Goal: Transaction & Acquisition: Purchase product/service

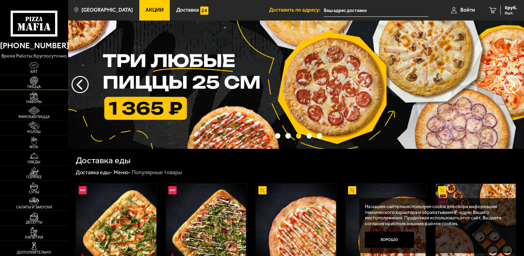
click at [39, 80] on img at bounding box center [34, 80] width 21 height 9
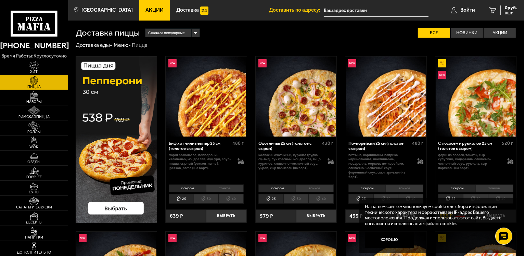
click at [327, 10] on input "text" at bounding box center [376, 10] width 105 height 13
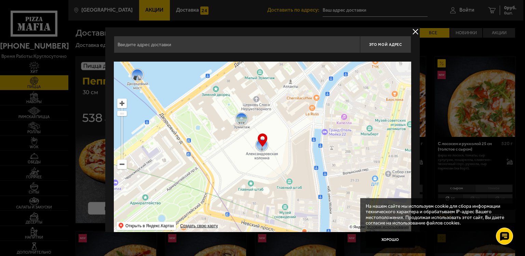
click at [131, 43] on input "text" at bounding box center [237, 44] width 246 height 17
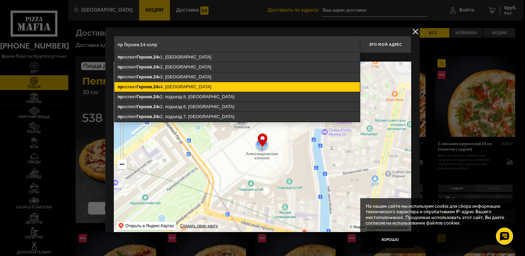
click at [189, 83] on ymaps "[STREET_ADDRESS]" at bounding box center [238, 87] width 246 height 10
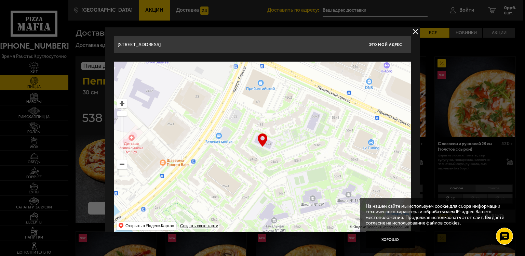
drag, startPoint x: 338, startPoint y: 185, endPoint x: 341, endPoint y: 182, distance: 3.9
click at [341, 182] on ymaps at bounding box center [263, 147] width 298 height 171
type input "[STREET_ADDRESS]"
click at [266, 148] on ymaps at bounding box center [263, 147] width 298 height 171
click at [269, 148] on ymaps at bounding box center [263, 147] width 298 height 171
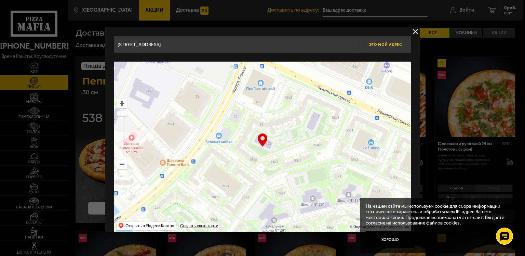
click at [385, 45] on span "Это мой адрес" at bounding box center [385, 44] width 33 height 4
type input "[STREET_ADDRESS]"
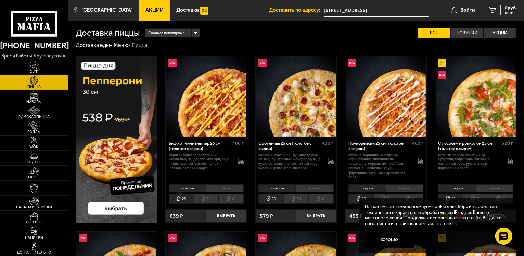
scroll to position [34, 0]
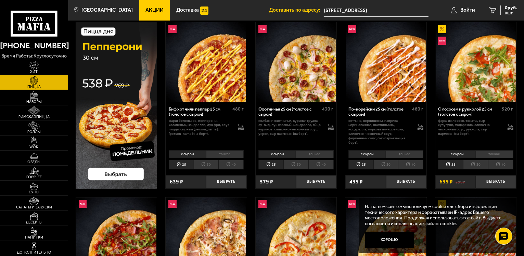
click at [390, 163] on li "30" at bounding box center [385, 165] width 25 height 10
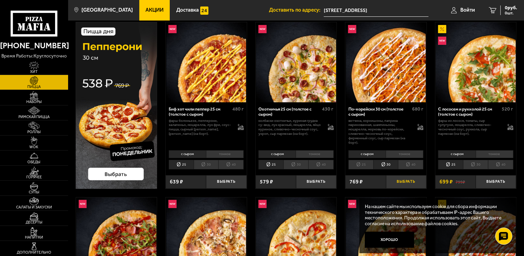
click at [406, 181] on button "Выбрать" at bounding box center [406, 181] width 40 height 13
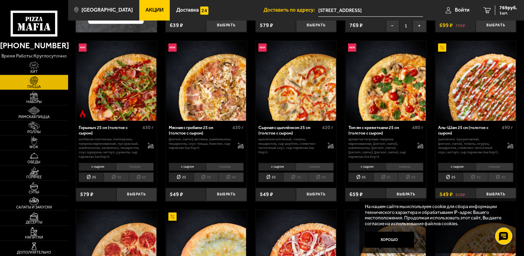
scroll to position [205, 0]
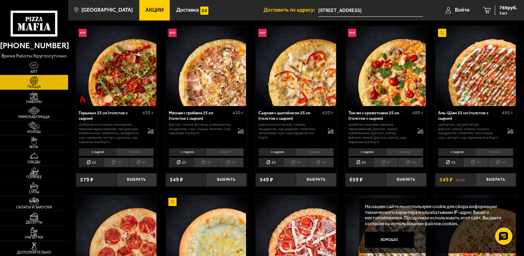
click at [478, 161] on li "30" at bounding box center [475, 163] width 25 height 10
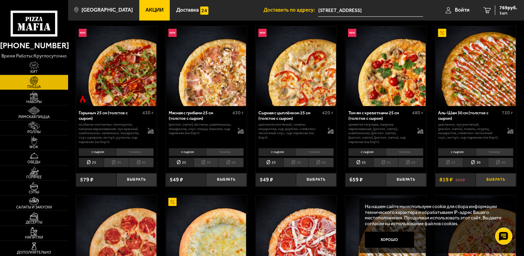
click at [496, 180] on button "Выбрать" at bounding box center [496, 179] width 40 height 13
click at [294, 162] on li "30" at bounding box center [295, 163] width 25 height 10
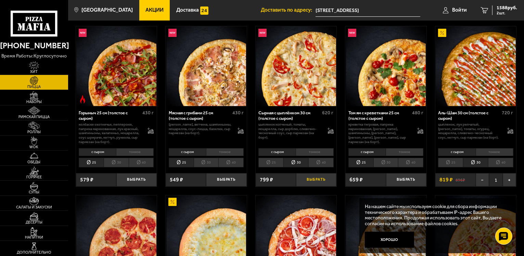
click at [317, 181] on button "Выбрать" at bounding box center [316, 179] width 40 height 13
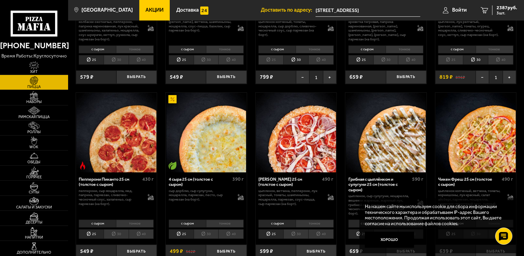
scroll to position [342, 0]
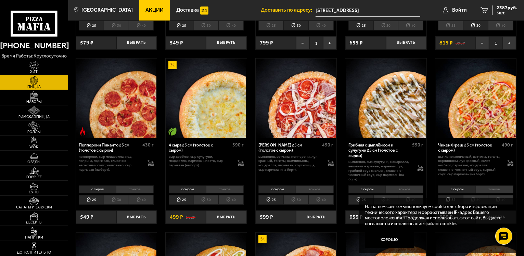
click at [208, 201] on li "30" at bounding box center [206, 200] width 25 height 10
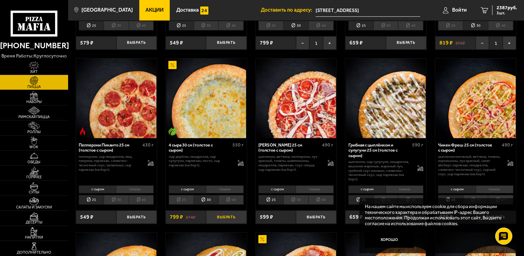
click at [231, 218] on button "Выбрать" at bounding box center [226, 216] width 40 height 13
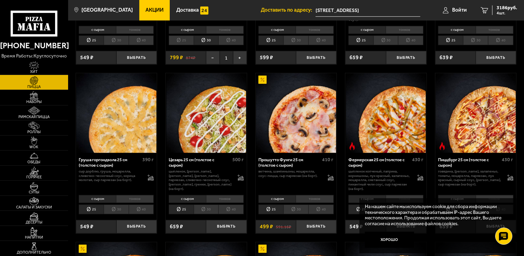
scroll to position [513, 0]
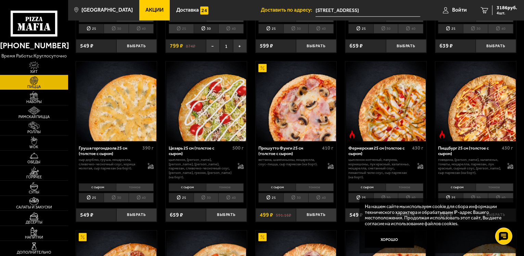
click at [207, 199] on li "30" at bounding box center [206, 198] width 25 height 10
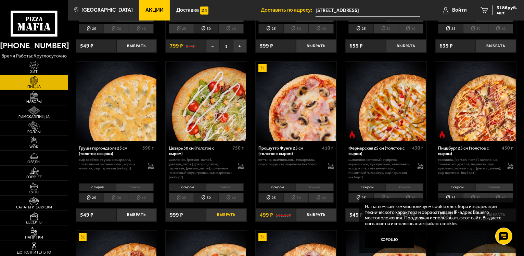
click at [232, 215] on button "Выбрать" at bounding box center [226, 214] width 40 height 13
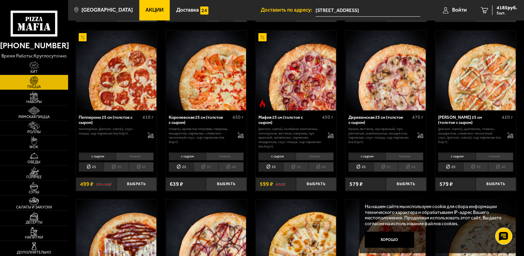
scroll to position [718, 0]
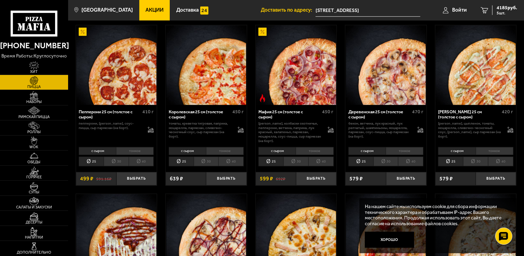
click at [115, 162] on li "30" at bounding box center [116, 162] width 25 height 10
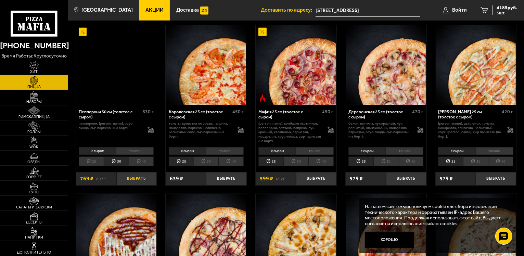
click at [141, 179] on button "Выбрать" at bounding box center [136, 178] width 40 height 13
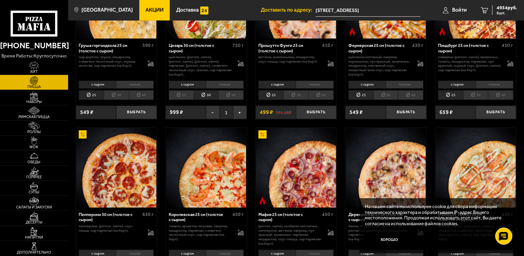
scroll to position [582, 0]
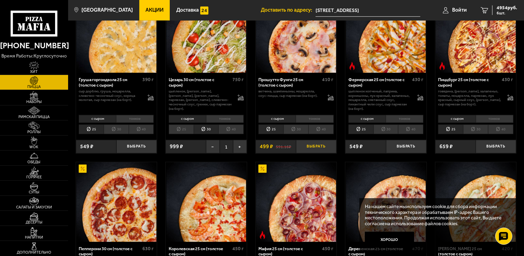
click at [314, 147] on button "Выбрать" at bounding box center [316, 146] width 40 height 13
click at [43, 112] on img at bounding box center [34, 110] width 21 height 9
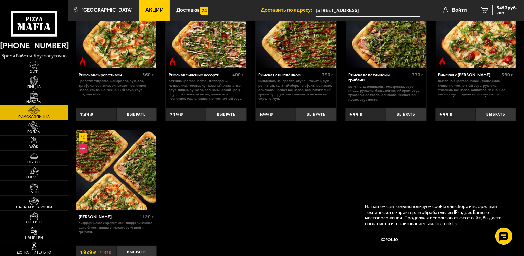
scroll to position [103, 0]
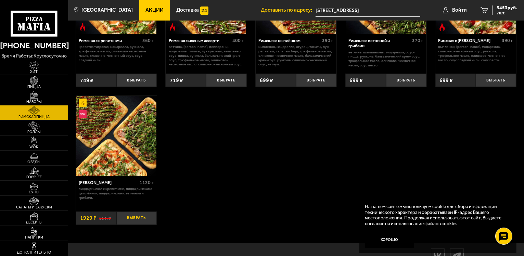
click at [138, 220] on button "Выбрать" at bounding box center [136, 217] width 40 height 13
click at [36, 95] on img at bounding box center [34, 95] width 21 height 9
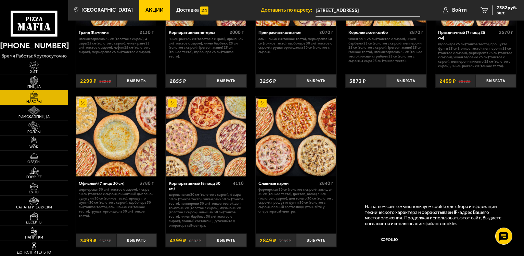
scroll to position [821, 0]
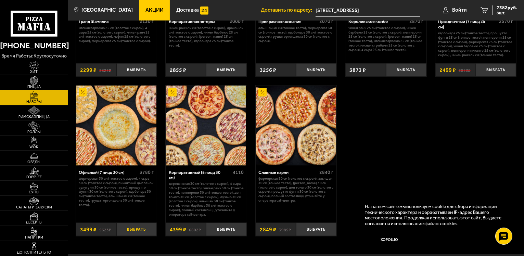
click at [130, 235] on button "Выбрать" at bounding box center [136, 229] width 40 height 13
click at [503, 6] on span "10881 руб." at bounding box center [505, 7] width 23 height 5
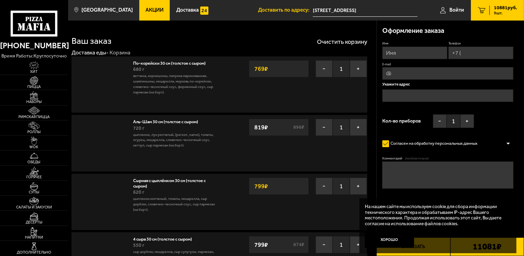
type input "[STREET_ADDRESS]"
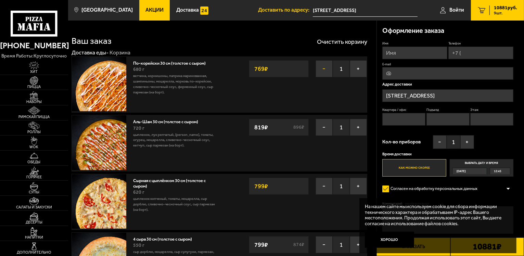
click at [323, 69] on button "−" at bounding box center [323, 68] width 17 height 17
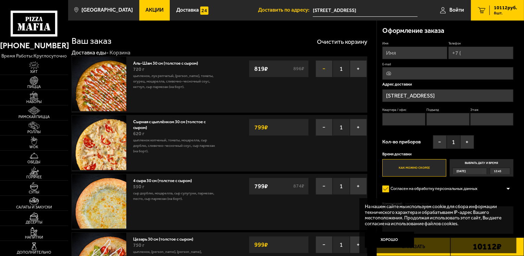
click at [324, 66] on button "−" at bounding box center [323, 68] width 17 height 17
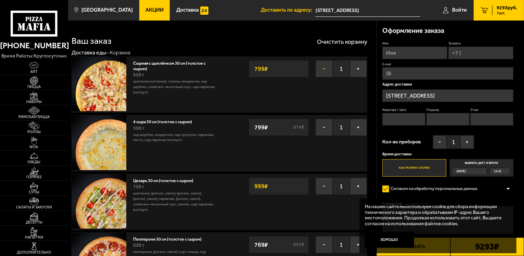
click at [324, 70] on button "−" at bounding box center [323, 68] width 17 height 17
click at [324, 119] on button "−" at bounding box center [323, 127] width 17 height 17
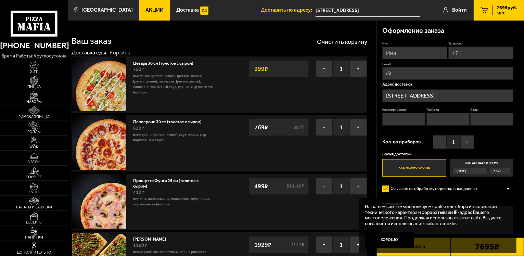
click at [324, 70] on button "−" at bounding box center [323, 68] width 17 height 17
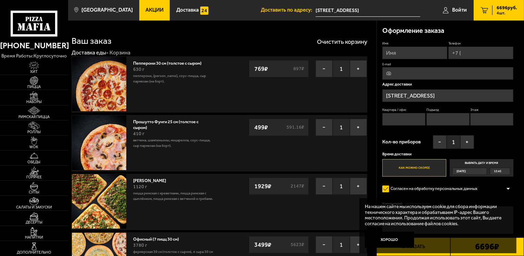
click at [324, 70] on button "−" at bounding box center [323, 68] width 17 height 17
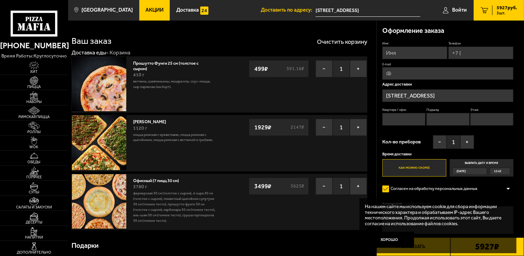
click at [324, 70] on button "−" at bounding box center [323, 68] width 17 height 17
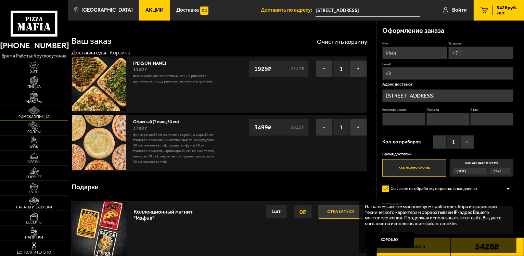
click at [34, 110] on img at bounding box center [34, 110] width 21 height 9
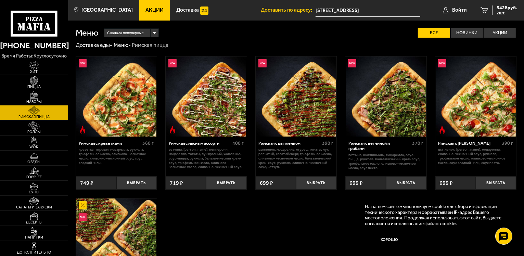
scroll to position [34, 0]
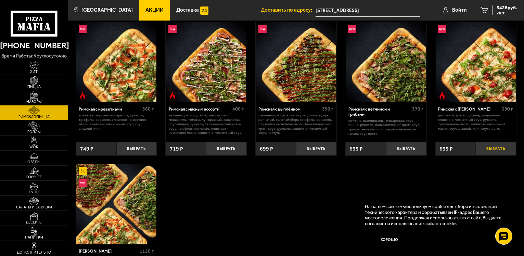
click at [492, 148] on button "Выбрать" at bounding box center [496, 148] width 40 height 13
click at [509, 9] on span "6127 руб." at bounding box center [506, 7] width 21 height 5
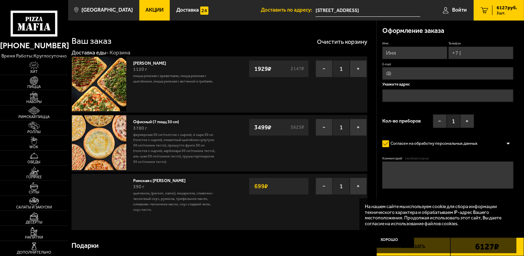
type input "[STREET_ADDRESS]"
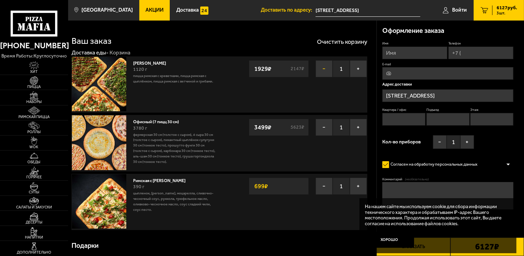
click at [321, 72] on button "−" at bounding box center [323, 68] width 17 height 17
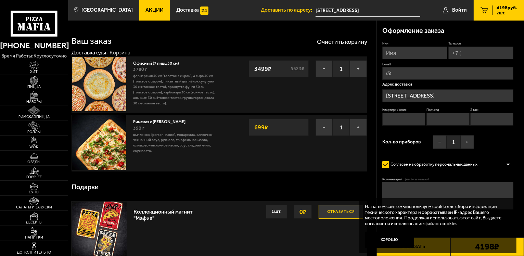
click at [400, 52] on input "Имя" at bounding box center [414, 53] width 65 height 13
type input "Любовь"
type input "[PHONE_NUMBER]"
type input "[EMAIL_ADDRESS][DOMAIN_NAME]"
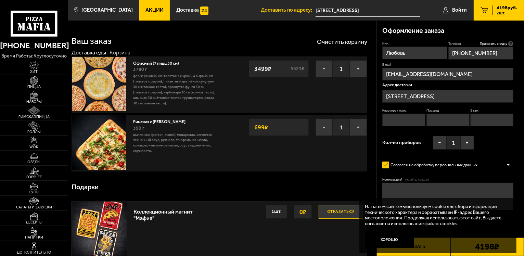
click at [397, 189] on textarea "Комментарий (необязательно)" at bounding box center [447, 196] width 131 height 27
type textarea "детский сад № 88"
click at [468, 141] on button "+" at bounding box center [467, 143] width 14 height 14
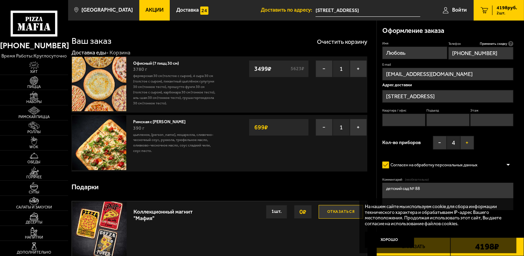
click at [468, 141] on button "+" at bounding box center [467, 143] width 14 height 14
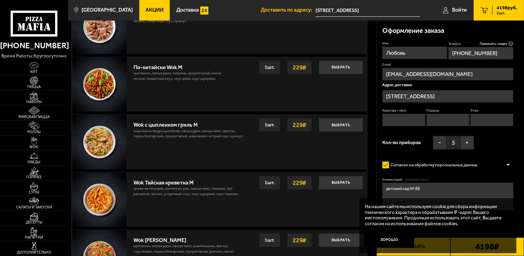
scroll to position [376, 0]
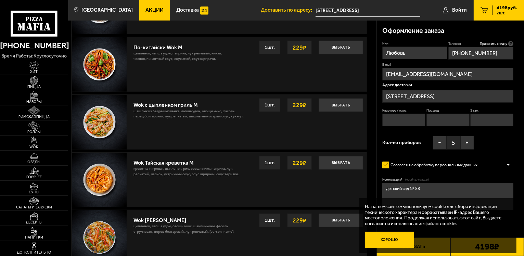
click at [386, 241] on button "Хорошо" at bounding box center [389, 240] width 49 height 16
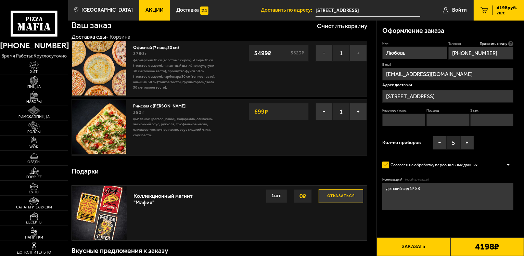
scroll to position [0, 0]
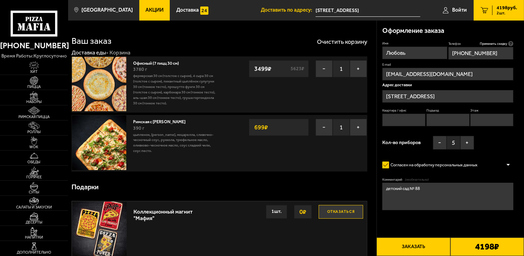
click at [418, 247] on button "Заказать" at bounding box center [413, 246] width 74 height 18
click at [411, 246] on button "Заказать" at bounding box center [413, 246] width 74 height 18
click at [398, 118] on input "Квартира / офис" at bounding box center [403, 120] width 43 height 13
click at [394, 118] on input "Квартира / офис" at bounding box center [403, 120] width 43 height 13
type input "-"
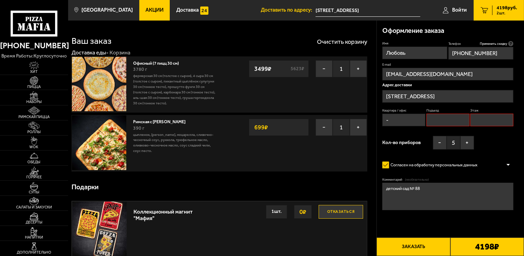
click at [447, 123] on input "Подъезд" at bounding box center [447, 120] width 43 height 13
type input "-"
click at [486, 120] on input "Этаж" at bounding box center [491, 120] width 43 height 13
type input "-"
click at [411, 245] on button "Заказать" at bounding box center [413, 246] width 74 height 18
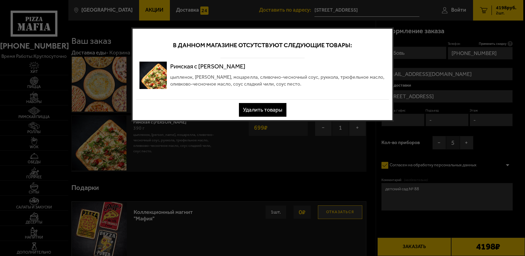
click at [275, 109] on button "Удалить товары" at bounding box center [263, 110] width 48 height 14
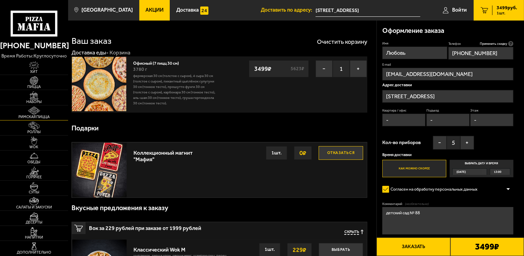
click at [37, 113] on img at bounding box center [34, 110] width 21 height 9
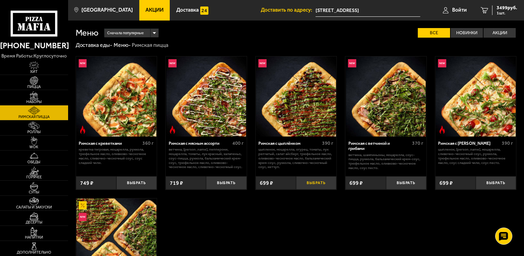
click at [315, 184] on button "Выбрать" at bounding box center [316, 182] width 40 height 13
click at [487, 9] on icon "2" at bounding box center [484, 10] width 8 height 6
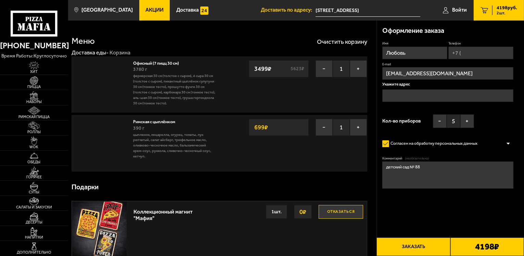
type input "[STREET_ADDRESS]"
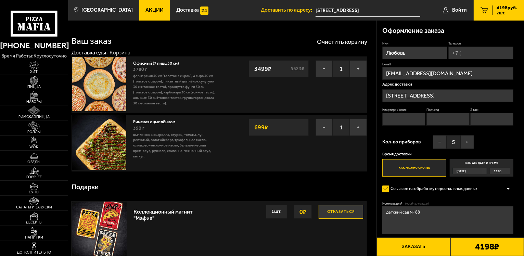
click at [393, 118] on input "Квартира / офис" at bounding box center [403, 119] width 43 height 13
type input "-"
click at [449, 118] on input "Подъезд" at bounding box center [447, 119] width 43 height 13
type input "-"
click at [491, 117] on input "Этаж" at bounding box center [491, 119] width 43 height 13
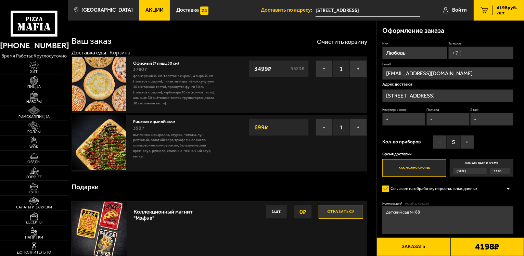
type input "-"
click at [497, 195] on form "Имя Любовь Телефон E-mail [EMAIL_ADDRESS][DOMAIN_NAME] Адрес доставки [STREET_A…" at bounding box center [447, 153] width 131 height 225
click at [407, 244] on button "Заказать" at bounding box center [413, 246] width 74 height 18
click at [464, 49] on input "Телефон" at bounding box center [480, 53] width 65 height 13
type input "[PHONE_NUMBER]"
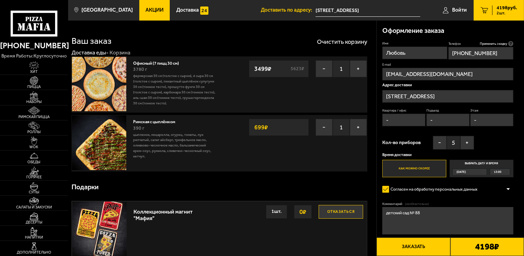
click at [408, 246] on button "Заказать" at bounding box center [413, 246] width 74 height 18
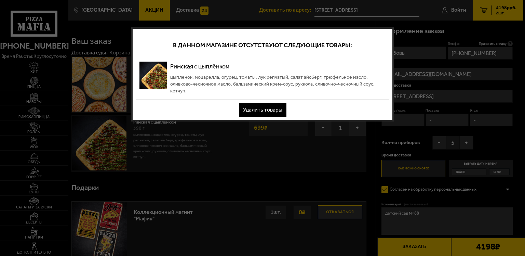
click at [275, 111] on button "Удалить товары" at bounding box center [263, 110] width 48 height 14
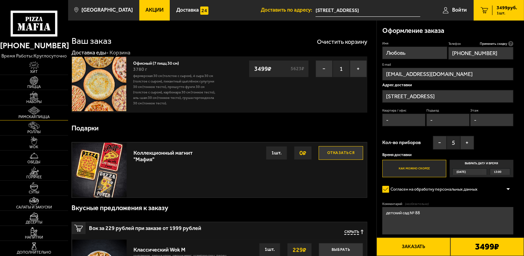
click at [42, 116] on span "Римская пицца" at bounding box center [34, 117] width 68 height 4
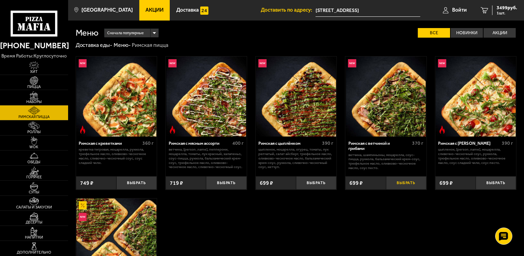
click at [411, 182] on button "Выбрать" at bounding box center [406, 182] width 40 height 13
click at [500, 12] on span "2 шт." at bounding box center [506, 13] width 21 height 4
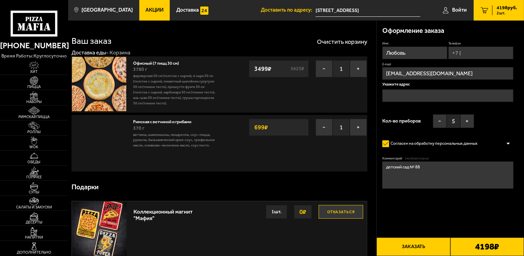
type input "[STREET_ADDRESS]"
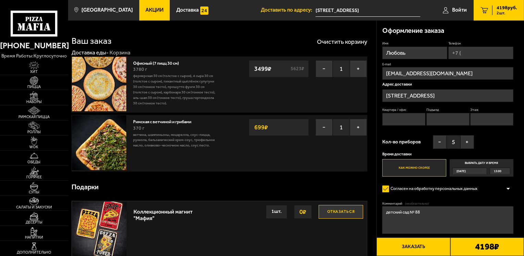
click at [466, 51] on input "Телефон" at bounding box center [480, 53] width 65 height 13
type input "[PHONE_NUMBER]"
click at [395, 118] on input "Квартира / офис" at bounding box center [403, 120] width 43 height 13
type input "-"
click at [453, 122] on input "Подъезд" at bounding box center [447, 120] width 43 height 13
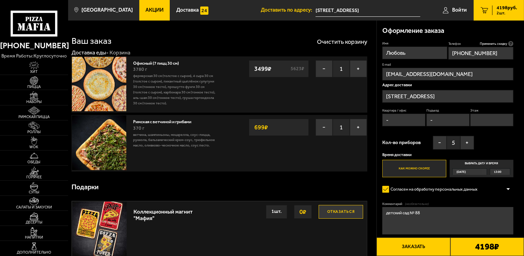
type input "-"
click at [489, 118] on input "Этаж" at bounding box center [491, 120] width 43 height 13
type input "-"
click at [417, 244] on button "Заказать" at bounding box center [413, 246] width 74 height 18
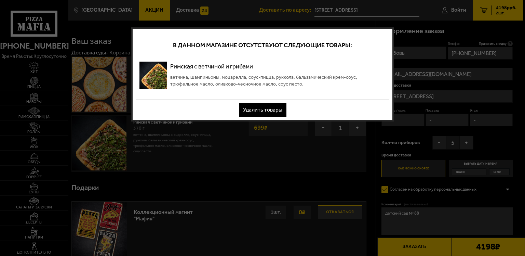
click at [274, 114] on button "Удалить товары" at bounding box center [263, 110] width 48 height 14
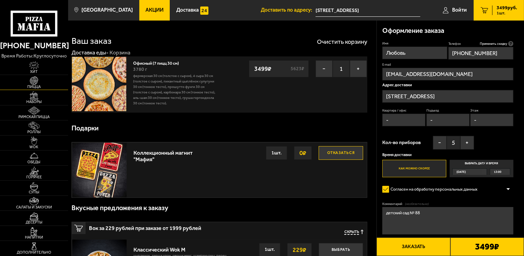
click at [35, 82] on img at bounding box center [34, 80] width 21 height 9
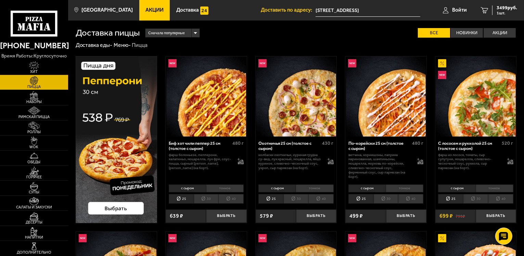
click at [110, 207] on img at bounding box center [117, 139] width 82 height 167
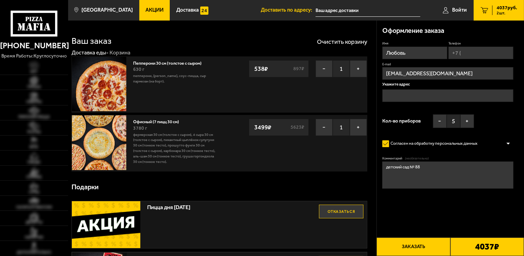
type input "[STREET_ADDRESS]"
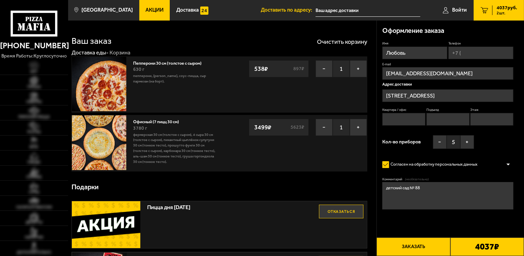
type input "[STREET_ADDRESS]"
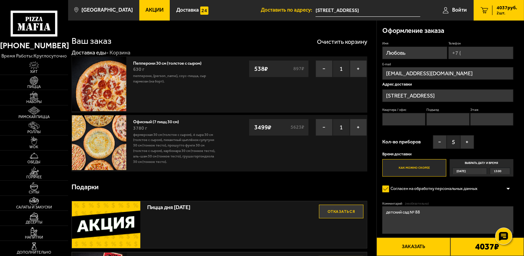
click at [482, 47] on input "Телефон" at bounding box center [480, 53] width 65 height 13
click at [481, 51] on input "Телефон" at bounding box center [480, 53] width 65 height 13
type input "[PHONE_NUMBER]"
click at [393, 119] on input "Квартира / офис" at bounding box center [403, 120] width 43 height 13
type input "-"
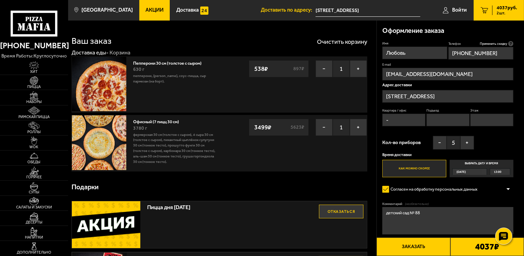
drag, startPoint x: 437, startPoint y: 119, endPoint x: 459, endPoint y: 122, distance: 21.8
click at [437, 119] on input "Подъезд" at bounding box center [447, 120] width 43 height 13
type input "-"
click at [487, 121] on input "Этаж" at bounding box center [491, 120] width 43 height 13
type input "-"
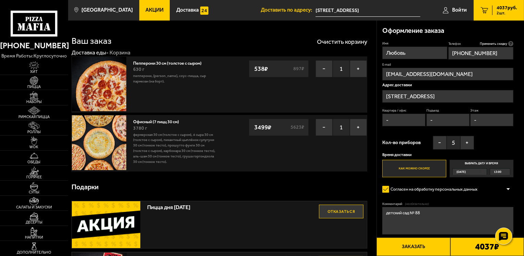
click at [411, 246] on button "Заказать" at bounding box center [413, 246] width 74 height 18
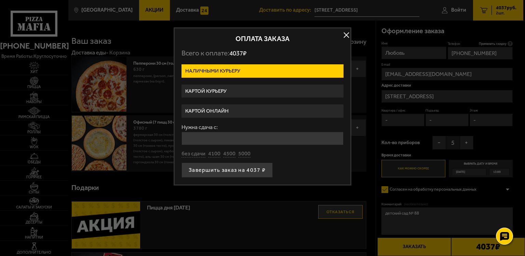
click at [232, 91] on label "Картой курьеру" at bounding box center [263, 90] width 162 height 13
click at [0, 0] on input "Картой курьеру" at bounding box center [0, 0] width 0 height 0
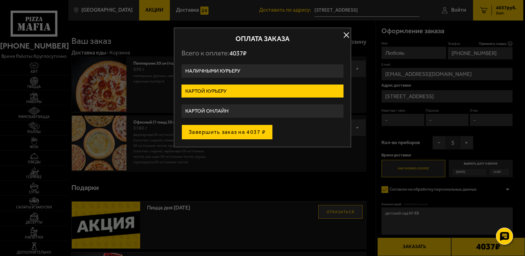
click at [253, 132] on button "Завершить заказ на 4037 ₽" at bounding box center [227, 132] width 91 height 15
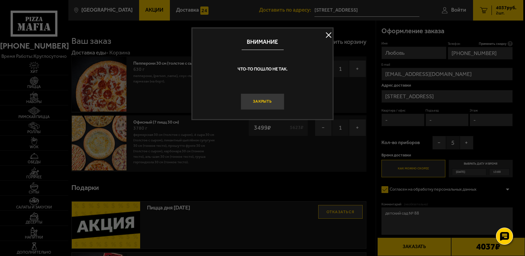
click at [268, 103] on button "Закрыть" at bounding box center [263, 101] width 44 height 16
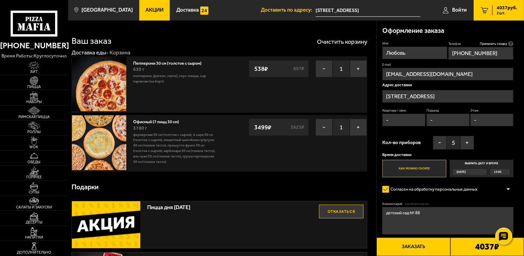
click at [408, 250] on button "Заказать" at bounding box center [413, 246] width 74 height 18
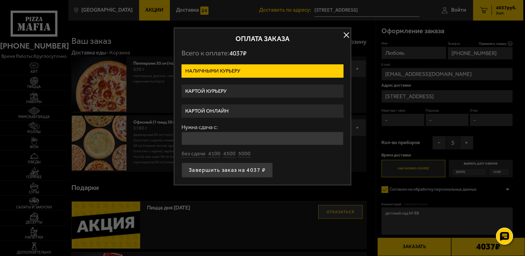
click at [214, 110] on label "Картой онлайн" at bounding box center [263, 110] width 162 height 13
click at [0, 0] on input "Картой онлайн" at bounding box center [0, 0] width 0 height 0
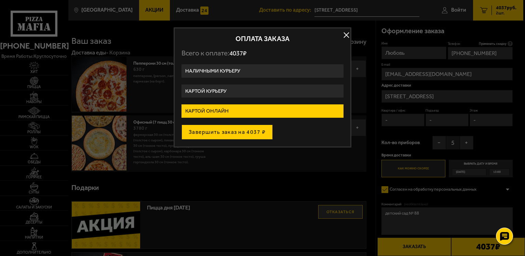
click at [237, 132] on button "Завершить заказ на 4037 ₽" at bounding box center [227, 132] width 91 height 15
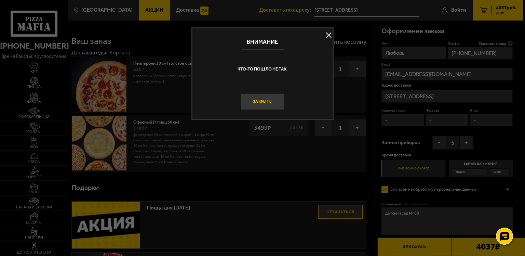
click at [264, 102] on button "Закрыть" at bounding box center [263, 101] width 44 height 16
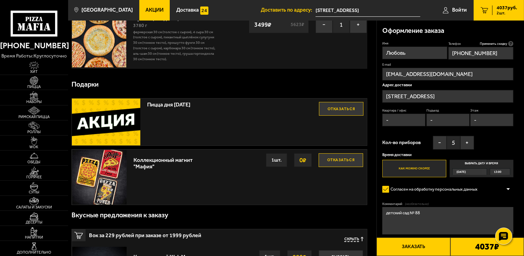
scroll to position [68, 0]
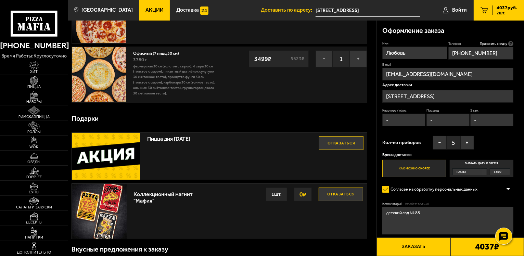
click at [417, 246] on button "Заказать" at bounding box center [413, 246] width 74 height 18
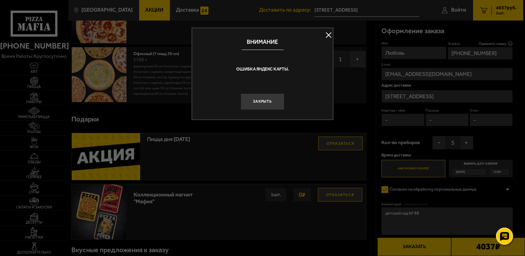
click at [330, 35] on button at bounding box center [329, 35] width 10 height 10
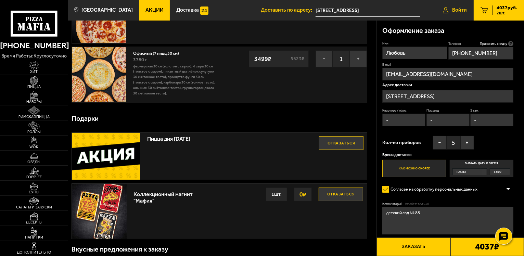
click at [458, 10] on span "Войти" at bounding box center [459, 10] width 15 height 5
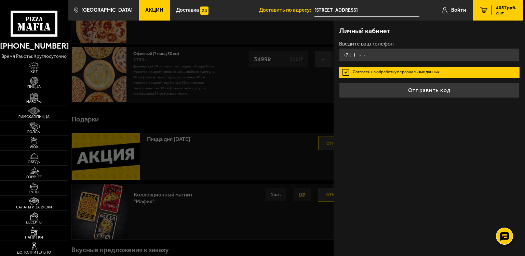
type input "+7 ( ) - -"
click at [504, 7] on span "4037 руб." at bounding box center [506, 7] width 21 height 5
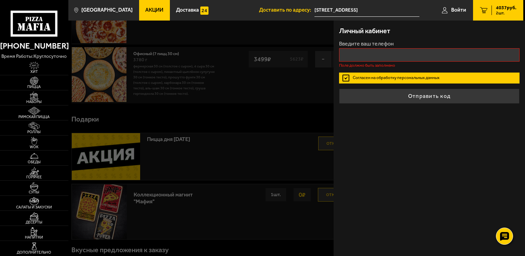
click at [256, 109] on div at bounding box center [330, 149] width 525 height 256
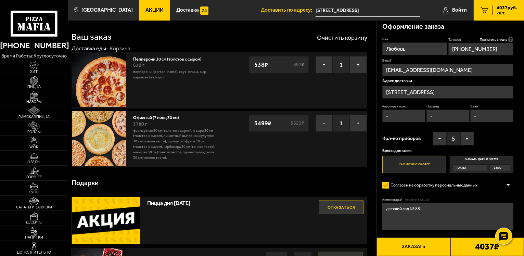
scroll to position [0, 0]
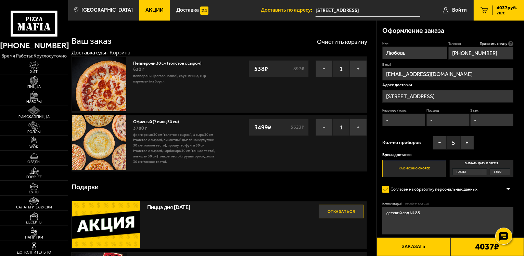
click at [414, 249] on button "Заказать" at bounding box center [413, 246] width 74 height 18
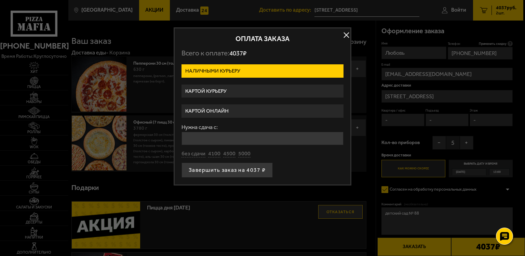
click at [345, 34] on button "button" at bounding box center [346, 35] width 10 height 10
